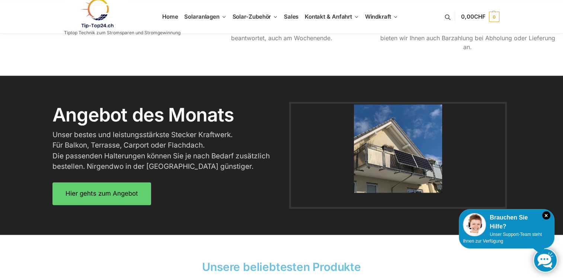
scroll to position [893, 0]
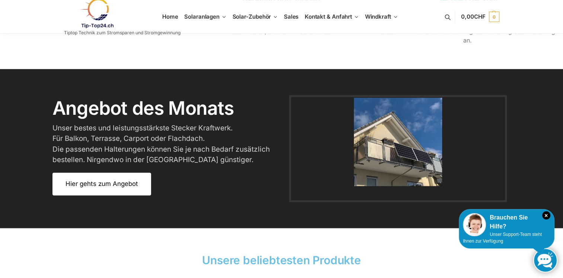
click at [91, 186] on span "Hier gehts zum Angebot" at bounding box center [102, 184] width 73 height 6
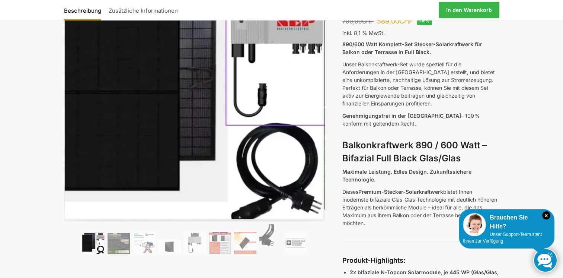
scroll to position [112, 0]
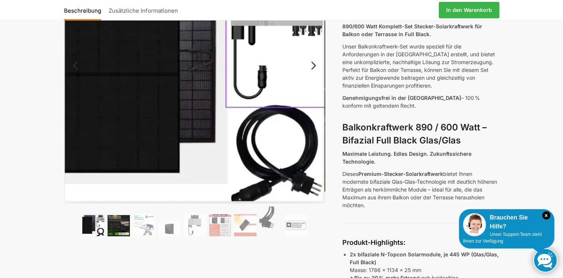
click at [121, 229] on img at bounding box center [119, 225] width 22 height 21
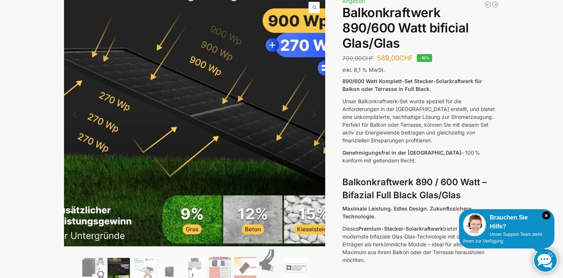
scroll to position [74, 0]
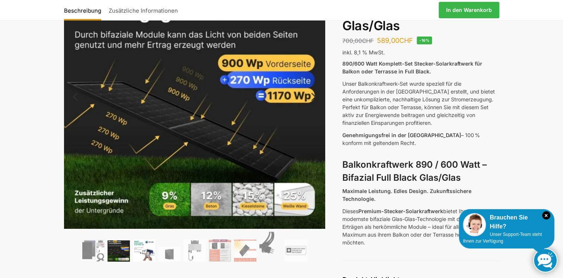
click at [145, 249] on img at bounding box center [144, 250] width 22 height 22
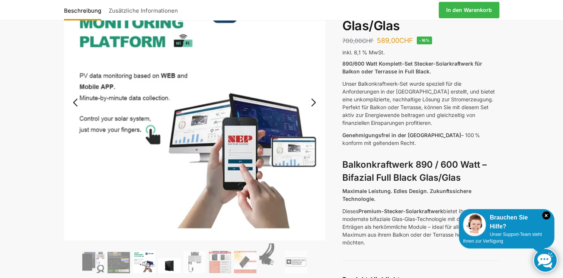
click at [172, 264] on img at bounding box center [169, 265] width 22 height 15
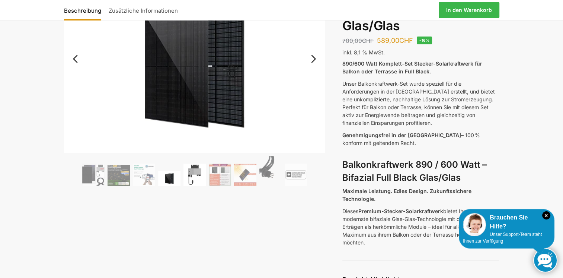
click at [194, 175] on img at bounding box center [195, 174] width 22 height 22
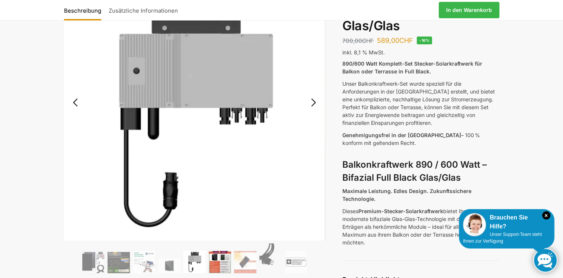
click at [217, 264] on img at bounding box center [220, 262] width 22 height 22
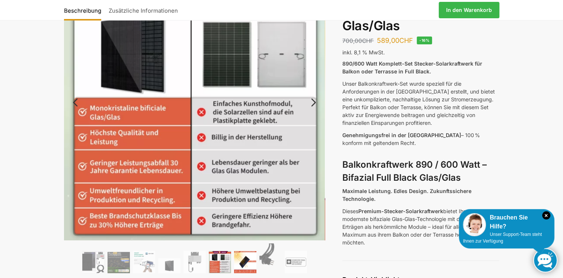
click at [244, 265] on img at bounding box center [245, 262] width 22 height 22
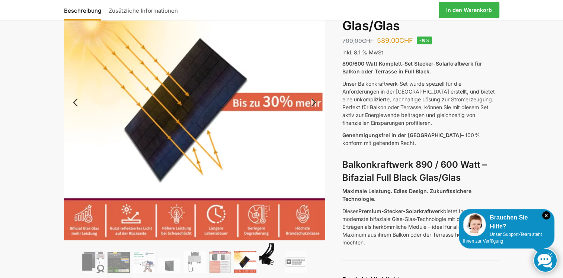
click at [268, 264] on img at bounding box center [270, 258] width 22 height 30
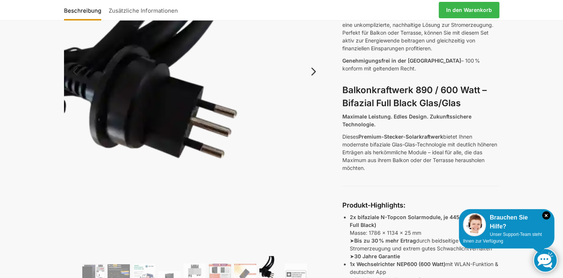
scroll to position [186, 0]
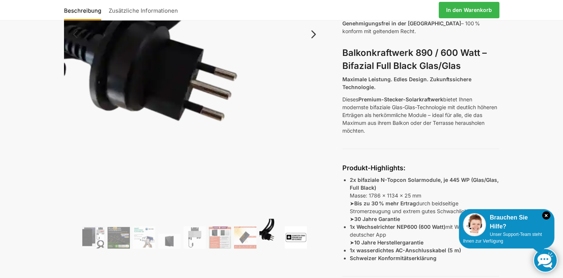
click at [290, 240] on img at bounding box center [296, 237] width 22 height 22
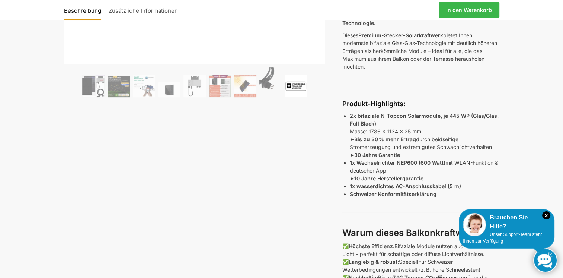
scroll to position [261, 0]
